Goal: Transaction & Acquisition: Subscribe to service/newsletter

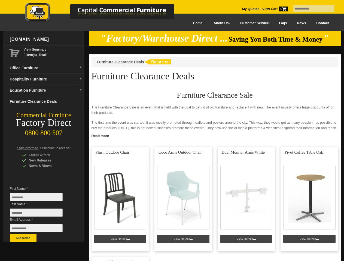
click at [310, 9] on input "text" at bounding box center [313, 8] width 41 height 7
click at [40, 214] on input "Last Name *" at bounding box center [36, 213] width 53 height 8
click at [23, 238] on button "Subscribe" at bounding box center [23, 238] width 27 height 8
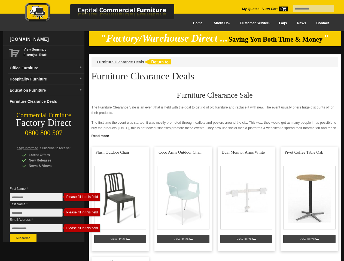
click at [215, 136] on link "Read more" at bounding box center [215, 135] width 252 height 7
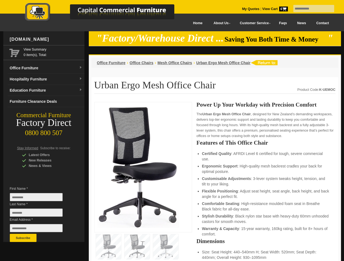
click at [310, 9] on input "text" at bounding box center [313, 8] width 41 height 7
click at [40, 214] on input "Last Name *" at bounding box center [36, 213] width 53 height 8
click at [23, 238] on button "Subscribe" at bounding box center [23, 238] width 27 height 8
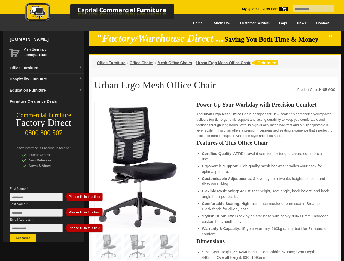
click at [215, 182] on li "Customisable Adjustments : 3-lever system tweaks height, tension, and tilt to y…" at bounding box center [266, 181] width 128 height 11
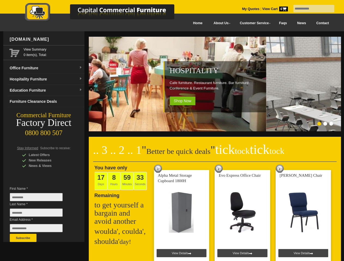
click at [310, 9] on input "text" at bounding box center [313, 8] width 41 height 7
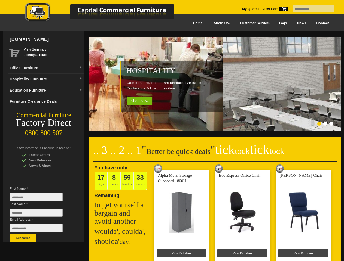
click at [40, 214] on input "Last Name *" at bounding box center [36, 213] width 53 height 8
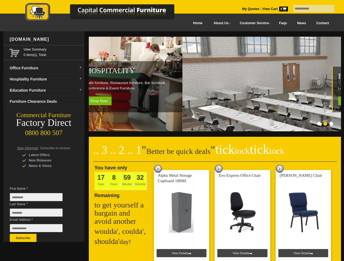
click at [23, 238] on button "Subscribe" at bounding box center [23, 238] width 27 height 8
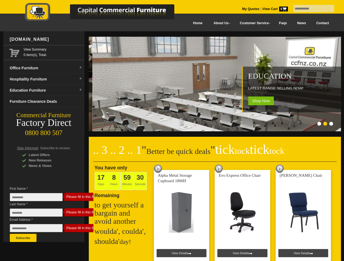
click at [208, 125] on ol at bounding box center [208, 124] width 255 height 5
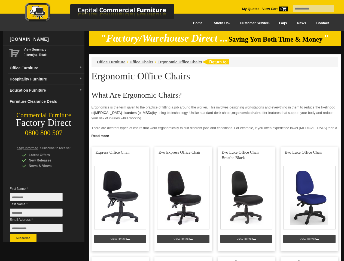
click at [310, 9] on input "text" at bounding box center [313, 8] width 41 height 7
click at [40, 214] on input "Last Name *" at bounding box center [36, 213] width 53 height 8
click at [23, 238] on button "Subscribe" at bounding box center [23, 238] width 27 height 8
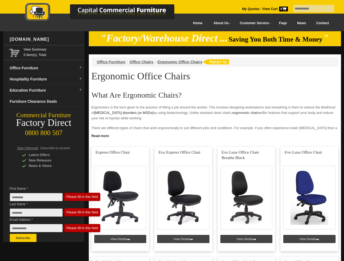
click at [215, 136] on link "Read more" at bounding box center [215, 135] width 252 height 7
